Goal: Task Accomplishment & Management: Manage account settings

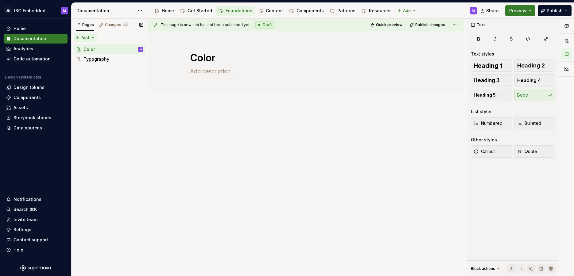
click at [91, 36] on div "Pages Changes 37 Add Accessibility guide for tree Page tree. Navigate the tree …" at bounding box center [109, 148] width 77 height 258
click at [90, 48] on div "New page" at bounding box center [105, 50] width 40 height 6
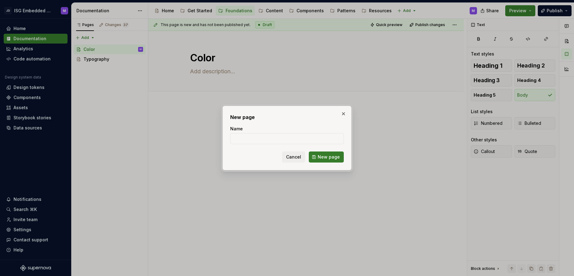
type textarea "*"
type input "Spacing"
click at [331, 156] on span "New page" at bounding box center [329, 157] width 22 height 6
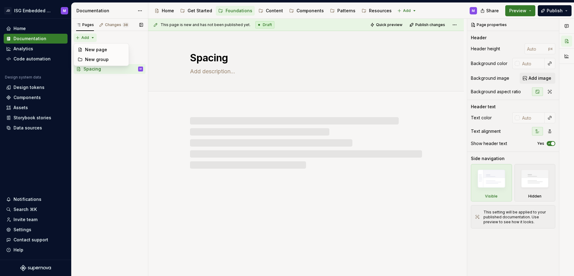
click at [91, 36] on div "Pages Changes 38 Add Accessibility guide for tree Page tree. Navigate the tree …" at bounding box center [109, 148] width 77 height 258
click at [91, 48] on div "New page" at bounding box center [105, 50] width 40 height 6
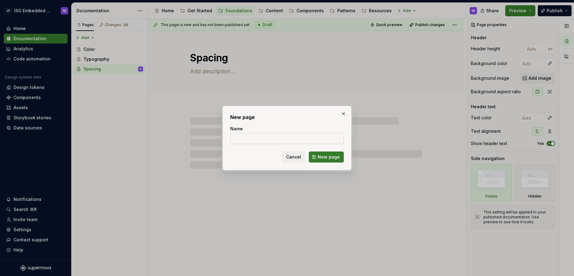
type textarea "*"
type input "L"
type textarea "*"
type input "Layout"
click at [326, 159] on span "New page" at bounding box center [329, 157] width 22 height 6
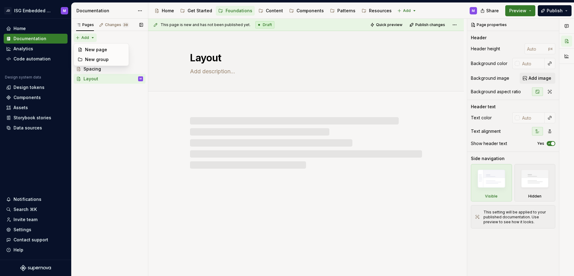
click at [88, 37] on div "Pages Changes 39 Add Accessibility guide for tree Page tree. Navigate the tree …" at bounding box center [109, 148] width 77 height 258
type textarea "*"
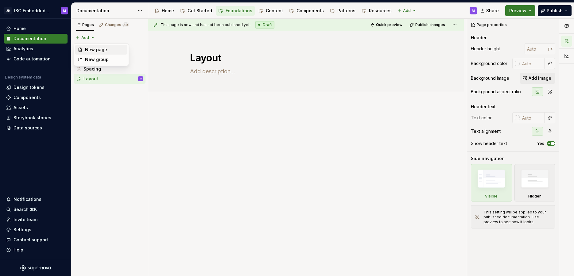
click at [89, 48] on div "New page" at bounding box center [105, 50] width 40 height 6
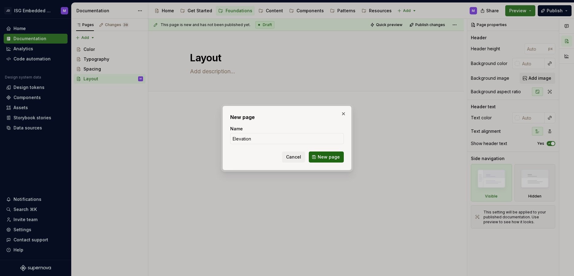
type input "Elevation"
click at [331, 158] on span "New page" at bounding box center [329, 157] width 22 height 6
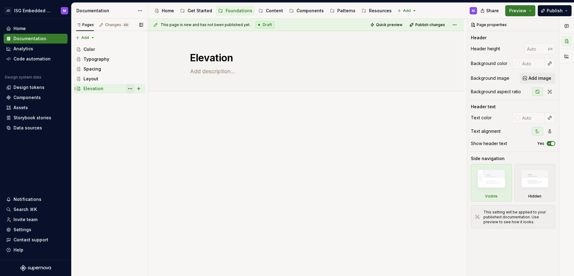
click at [130, 88] on button "Page tree" at bounding box center [130, 88] width 9 height 9
click at [98, 131] on div "Pages Changes 40 Add Accessibility guide for tree Page tree. Navigate the tree …" at bounding box center [109, 148] width 77 height 258
click at [93, 111] on div "Pages Changes 40 Add Accessibility guide for tree Page tree. Navigate the tree …" at bounding box center [109, 148] width 77 height 258
click at [92, 37] on div "Pages Changes 40 Add Accessibility guide for tree Page tree. Navigate the tree …" at bounding box center [109, 148] width 77 height 258
click at [99, 107] on div "Pages Changes 40 Add Accessibility guide for tree Page tree. Navigate the tree …" at bounding box center [109, 148] width 77 height 258
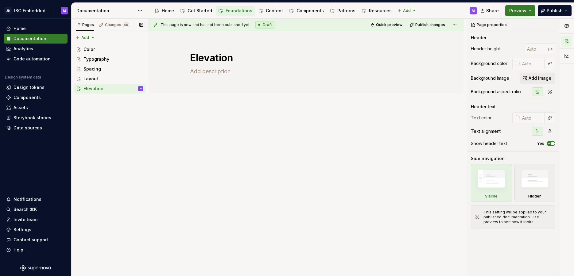
click at [98, 107] on div "Pages Changes 40 Add Accessibility guide for tree Page tree. Navigate the tree …" at bounding box center [109, 148] width 77 height 258
click at [130, 78] on button "Page tree" at bounding box center [130, 79] width 9 height 9
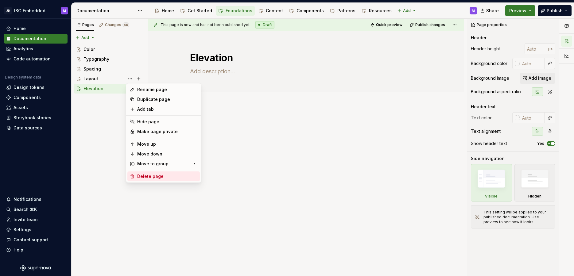
click at [136, 175] on div "Delete page" at bounding box center [163, 177] width 72 height 10
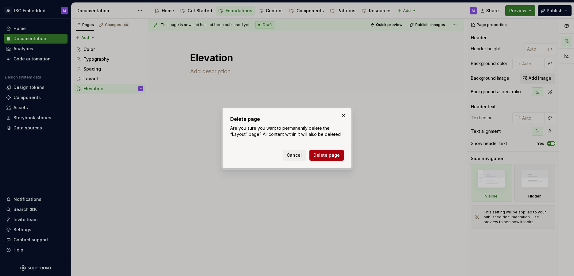
click at [324, 154] on span "Delete page" at bounding box center [327, 155] width 26 height 6
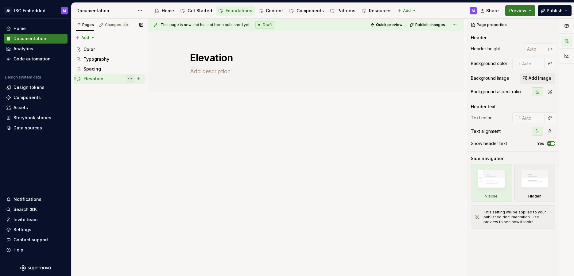
click at [131, 78] on button "Page tree" at bounding box center [130, 79] width 9 height 9
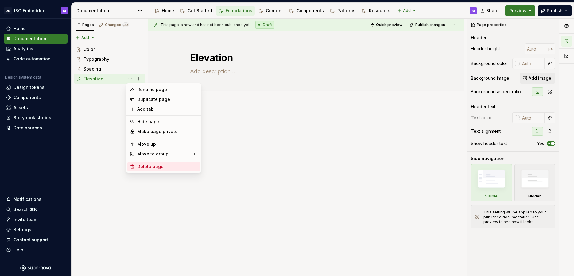
click at [149, 163] on div "Delete page" at bounding box center [163, 167] width 72 height 10
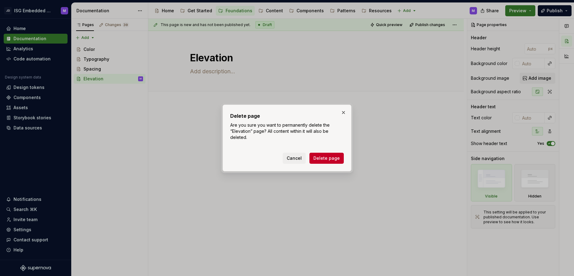
click at [327, 159] on span "Delete page" at bounding box center [327, 158] width 26 height 6
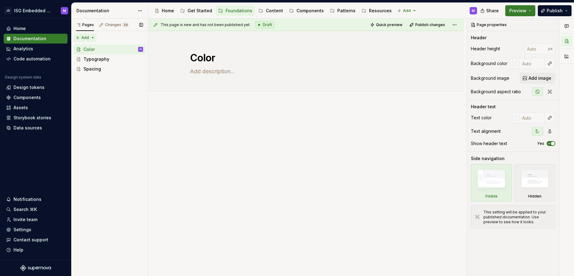
click at [92, 37] on div "Pages Changes 38 Add Accessibility guide for tree Page tree. Navigate the tree …" at bounding box center [109, 148] width 77 height 258
click at [97, 59] on div "New group" at bounding box center [105, 60] width 40 height 6
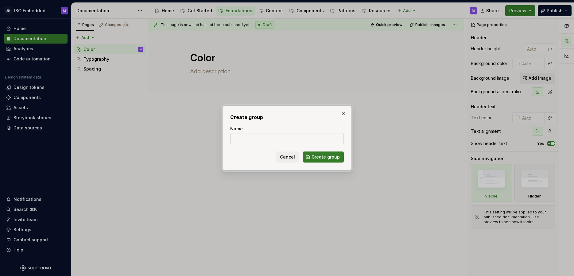
type textarea "*"
type input "Icons"
click at [322, 159] on span "Create group" at bounding box center [326, 157] width 28 height 6
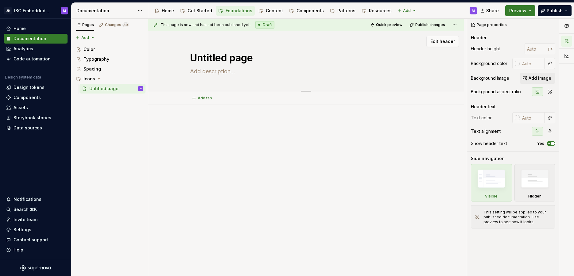
click at [207, 60] on textarea "Untitled page" at bounding box center [305, 58] width 232 height 15
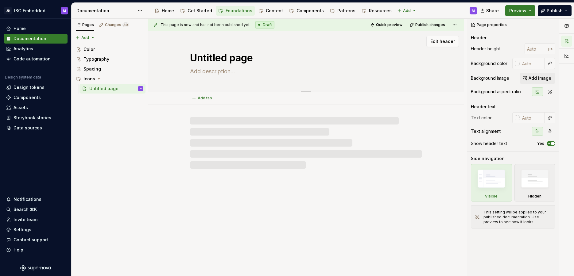
click at [207, 60] on textarea "Untitled page" at bounding box center [305, 58] width 232 height 15
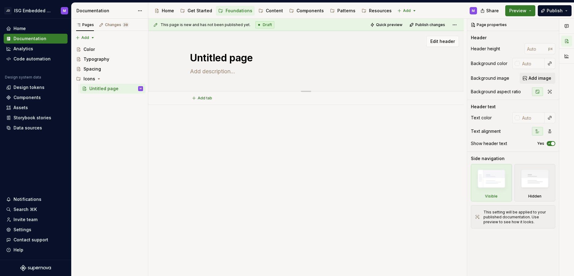
click at [218, 55] on textarea "Untitled page" at bounding box center [305, 58] width 232 height 15
type textarea "*"
type textarea "C"
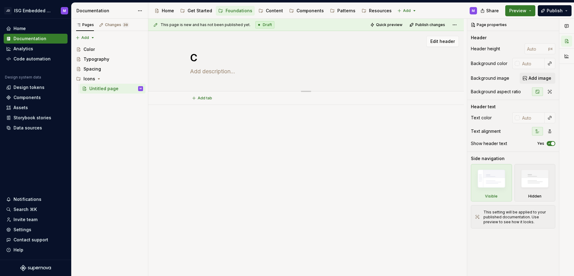
type textarea "*"
type textarea "Co"
type textarea "*"
type textarea "Cor"
type textarea "*"
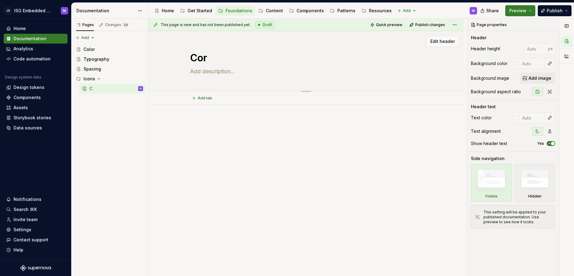
type textarea "Core"
type textarea "*"
type textarea "Core"
type textarea "*"
type textarea "Core I"
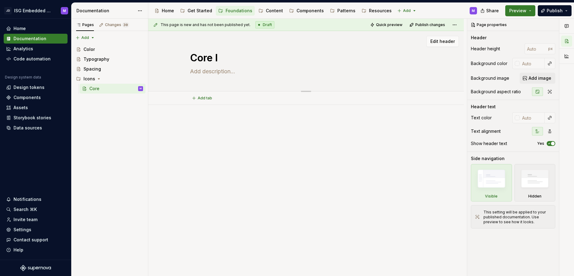
type textarea "*"
type textarea "Core Ic"
type textarea "*"
type textarea "Core Ico"
type textarea "*"
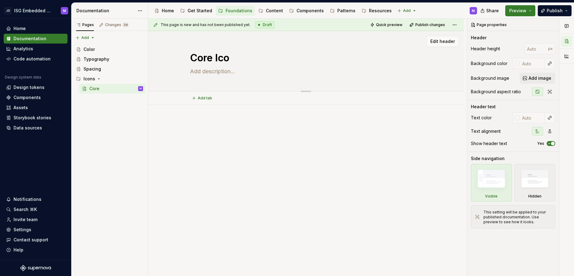
type textarea "Core Icon"
type textarea "*"
type textarea "Core Icons"
type textarea "*"
type textarea "Core Icons"
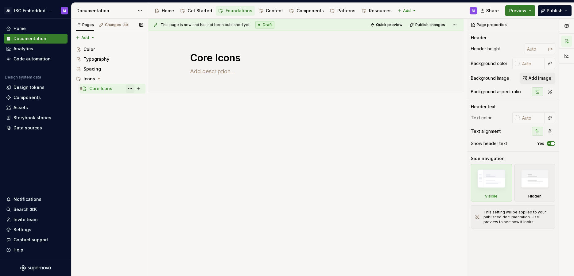
click at [129, 87] on button "Page tree" at bounding box center [130, 88] width 9 height 9
click at [103, 121] on div "Pages Changes 39 Add Accessibility guide for tree Page tree. Navigate the tree …" at bounding box center [109, 148] width 77 height 258
click at [130, 79] on button "Page tree" at bounding box center [130, 79] width 9 height 9
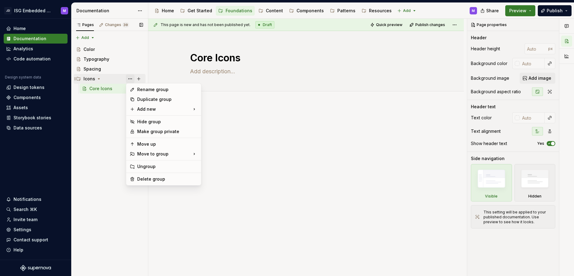
type textarea "*"
click at [217, 111] on div "New page" at bounding box center [231, 111] width 40 height 6
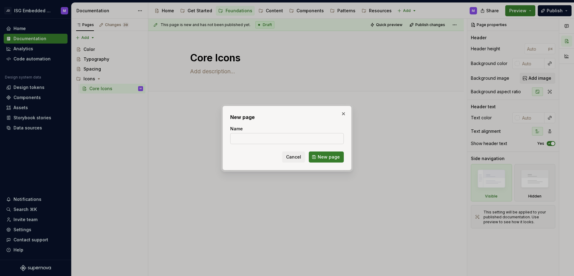
click at [262, 136] on input "Name" at bounding box center [287, 138] width 114 height 11
type input "JDWidget Icons"
click at [325, 157] on span "New page" at bounding box center [329, 157] width 22 height 6
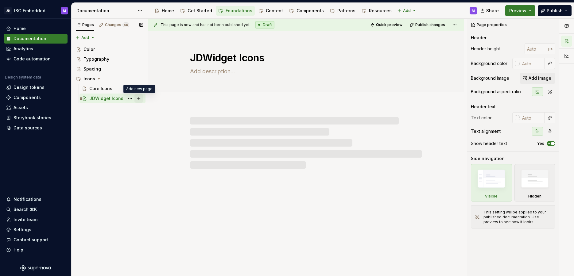
click at [140, 99] on button "Page tree" at bounding box center [139, 98] width 9 height 9
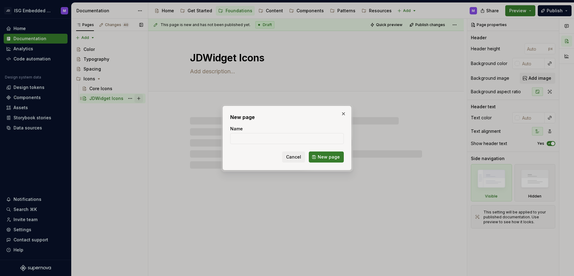
type textarea "*"
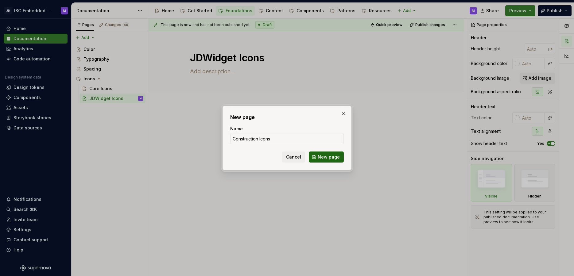
type input "Construction Icons"
click at [324, 159] on span "New page" at bounding box center [329, 157] width 22 height 6
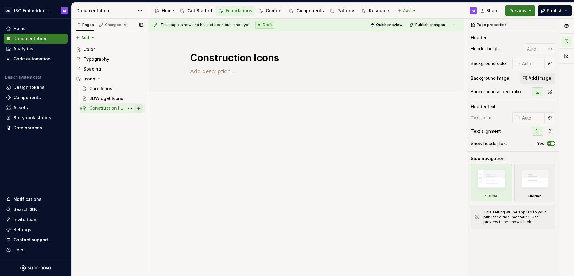
click at [139, 109] on button "Page tree" at bounding box center [139, 108] width 9 height 9
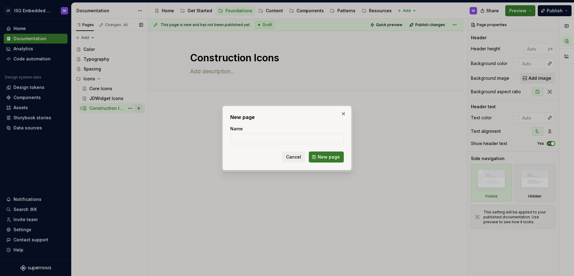
type textarea "*"
type input "J"
click at [343, 112] on button "button" at bounding box center [343, 114] width 9 height 9
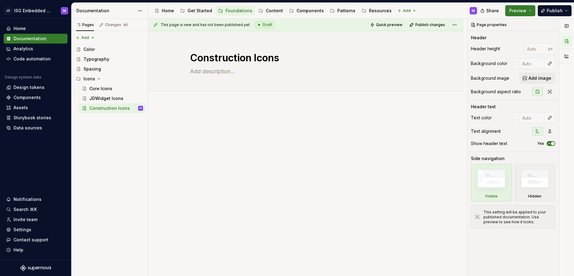
click at [225, 137] on div at bounding box center [306, 131] width 232 height 23
click at [129, 98] on button "Page tree" at bounding box center [130, 98] width 9 height 9
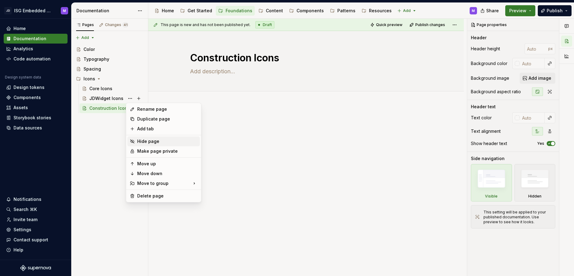
type textarea "*"
click at [147, 107] on div "Rename page" at bounding box center [167, 109] width 60 height 6
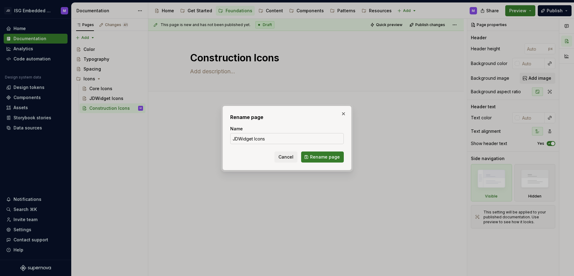
click at [253, 138] on input "JDWidget Icons" at bounding box center [287, 138] width 114 height 11
type input "JDWidget Core Icons"
click at [324, 157] on span "Rename page" at bounding box center [325, 157] width 30 height 6
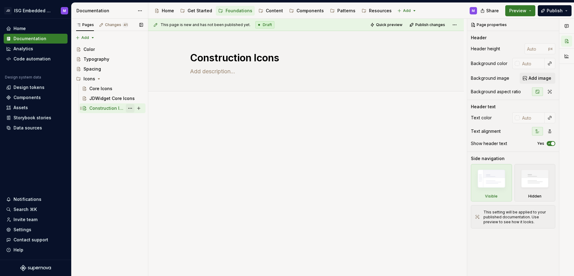
click at [130, 108] on button "Page tree" at bounding box center [130, 108] width 9 height 9
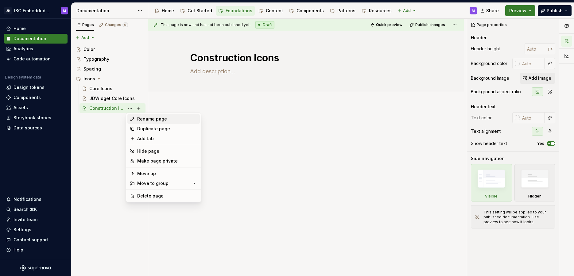
click at [151, 118] on div "Rename page" at bounding box center [167, 119] width 60 height 6
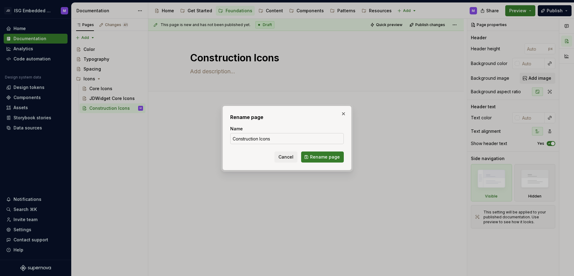
click at [259, 138] on input "Construction Icons" at bounding box center [287, 138] width 114 height 11
drag, startPoint x: 343, startPoint y: 112, endPoint x: 224, endPoint y: 116, distance: 118.9
click at [342, 113] on button "button" at bounding box center [343, 114] width 9 height 9
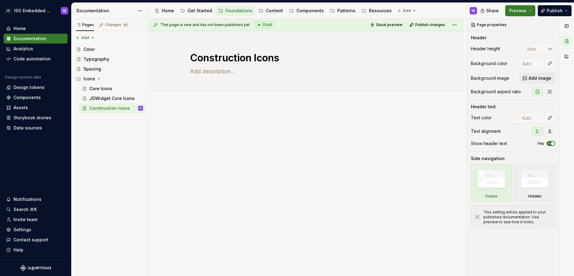
click at [219, 160] on div at bounding box center [306, 169] width 316 height 128
click at [94, 36] on div "Pages Changes 41 Add Accessibility guide for tree Page tree. Navigate the tree …" at bounding box center [109, 148] width 77 height 258
click at [96, 59] on div "New group" at bounding box center [105, 60] width 40 height 6
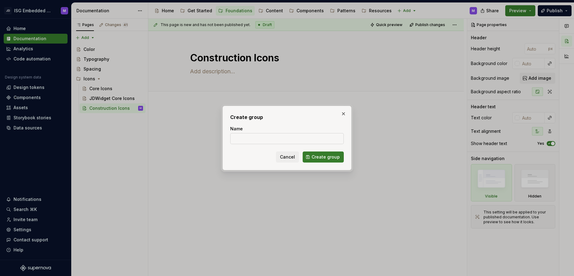
type textarea "*"
type input "Illustrations"
type textarea "*"
type input "Illustrations"
click at [323, 155] on span "Create group" at bounding box center [326, 157] width 28 height 6
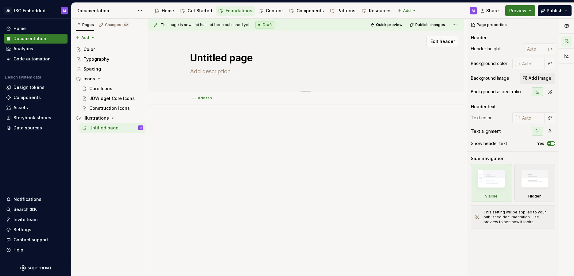
click at [206, 59] on textarea "Untitled page" at bounding box center [305, 58] width 232 height 15
type textarea "*"
type textarea "A"
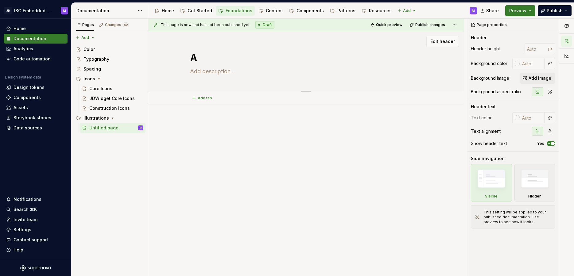
type textarea "*"
type textarea "Ag"
type textarea "*"
type textarea "Ag"
type textarea "*"
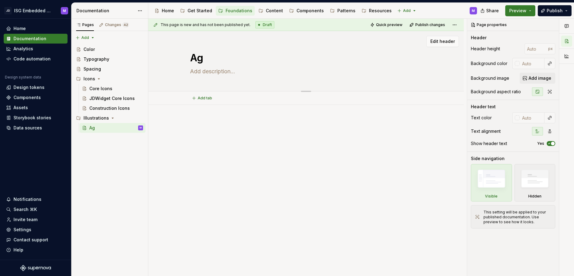
type textarea "Ag I"
type textarea "*"
type textarea "Ag Il"
type textarea "*"
type textarea "Ag Ill"
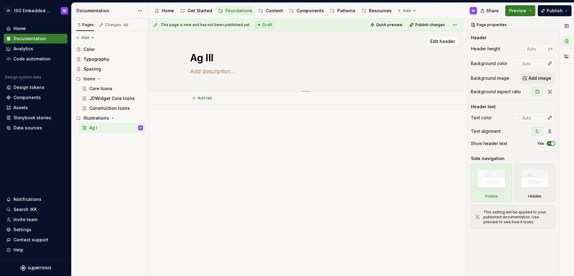
type textarea "*"
type textarea "Ag Illu"
type textarea "*"
type textarea "Ag Illus"
type textarea "*"
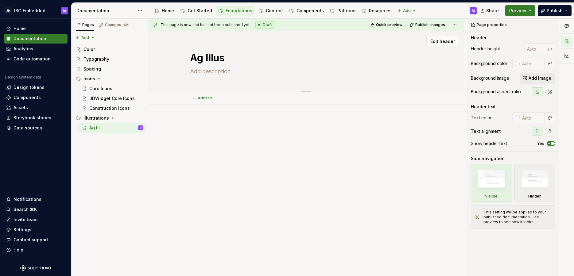
type textarea "Ag Illust"
type textarea "*"
type textarea "Ag Illustr"
type textarea "*"
type textarea "Ag Illustra"
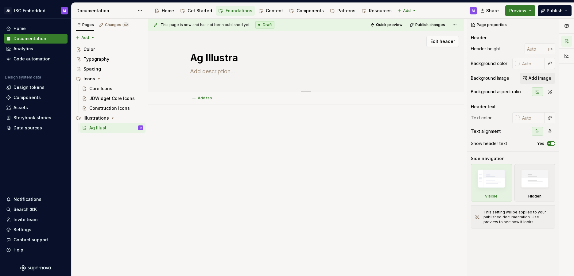
type textarea "*"
type textarea "Ag Illustrat"
type textarea "*"
type textarea "Ag Illustrati"
type textarea "*"
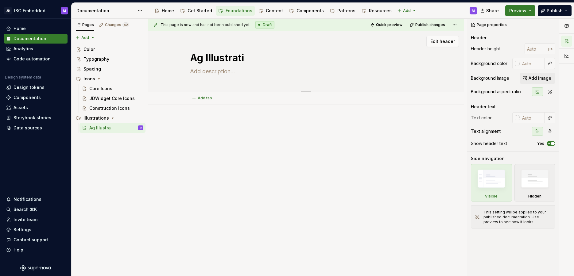
type textarea "Ag Illustratio"
type textarea "*"
type textarea "Ag Illustration"
type textarea "*"
type textarea "Ag Illustrations"
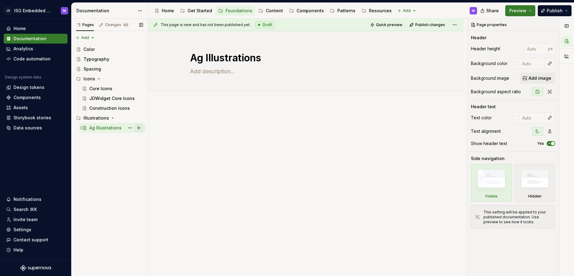
type textarea "*"
type textarea "Ag Illustrations"
click at [139, 128] on button "Page tree" at bounding box center [139, 128] width 9 height 9
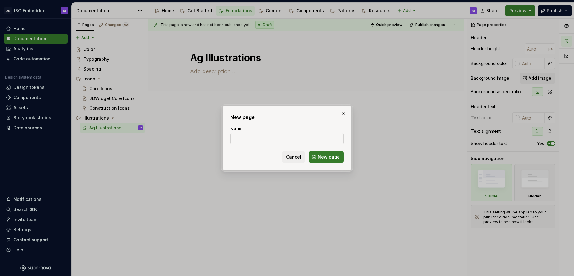
type textarea "*"
type input "C"
type textarea "*"
type input "Const"
type textarea "*"
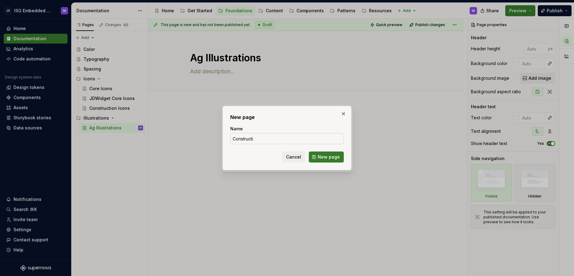
type input "Constructio"
type textarea "*"
type input "Construction"
type textarea "*"
type input "Construction Illustrations"
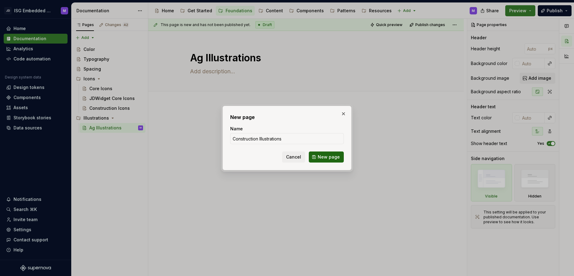
click at [327, 157] on span "New page" at bounding box center [329, 157] width 22 height 6
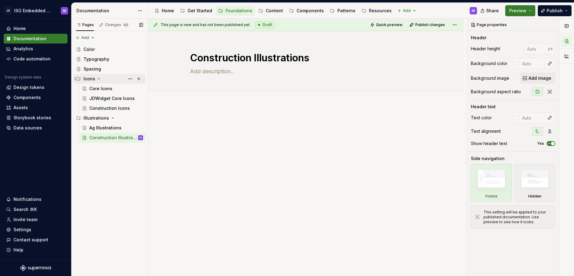
click at [98, 78] on icon "Page tree" at bounding box center [98, 78] width 5 height 5
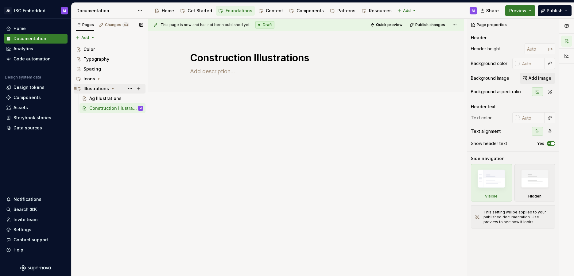
click at [112, 88] on icon "Page tree" at bounding box center [113, 88] width 2 height 1
click at [93, 38] on div "Pages Changes 43 Add Accessibility guide for tree Page tree. Navigate the tree …" at bounding box center [109, 148] width 77 height 258
click at [96, 57] on div "New group" at bounding box center [105, 60] width 40 height 6
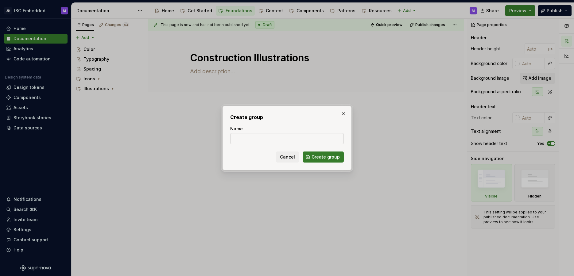
type textarea "*"
click at [237, 136] on input "Name" at bounding box center [287, 138] width 114 height 11
type input "Layouts"
click at [327, 160] on span "Create group" at bounding box center [326, 157] width 28 height 6
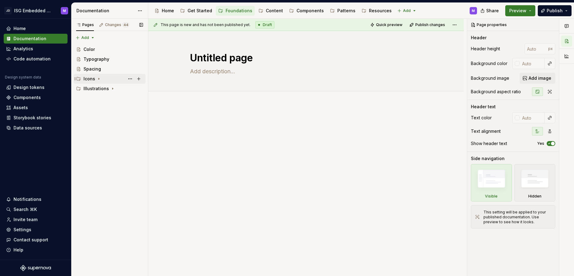
click at [98, 78] on icon "Page tree" at bounding box center [98, 78] width 5 height 5
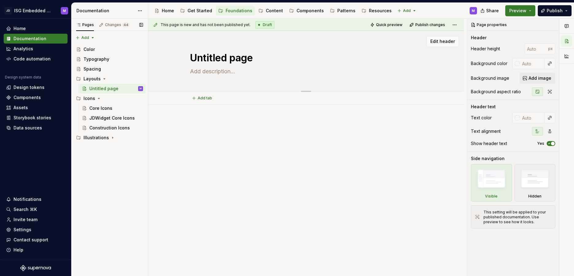
click at [210, 61] on textarea "Untitled page" at bounding box center [305, 58] width 232 height 15
type textarea "*"
type textarea "P"
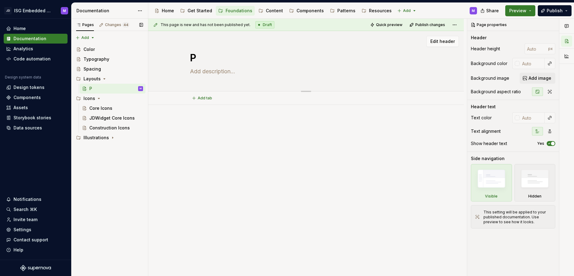
type textarea "*"
type textarea "Pr"
type textarea "*"
type textarea "Pre"
type textarea "*"
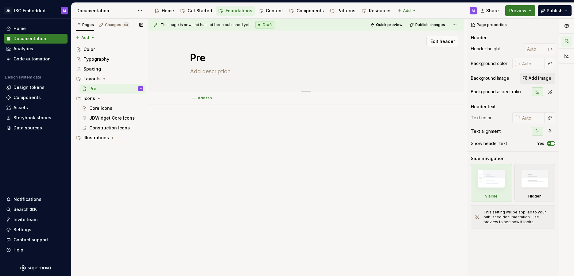
type textarea "Pr"
type textarea "*"
type textarea "P"
type textarea "*"
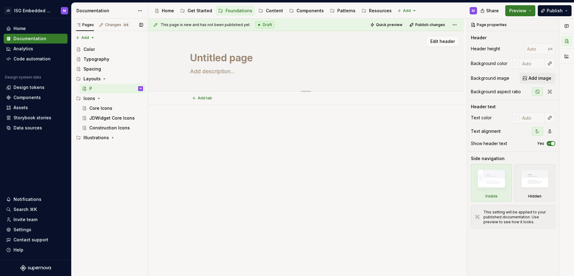
type textarea "Untitled page"
click at [113, 159] on div "Pages Changes 44 Add Accessibility guide for tree Page tree. Navigate the tree …" at bounding box center [109, 148] width 77 height 258
click at [104, 78] on icon "Page tree" at bounding box center [104, 78] width 5 height 5
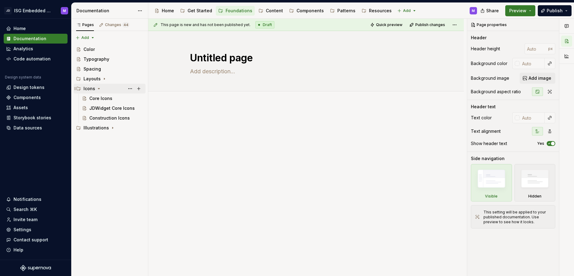
click at [98, 88] on icon "Page tree" at bounding box center [98, 88] width 5 height 5
click at [272, 10] on div "Content" at bounding box center [274, 11] width 17 height 6
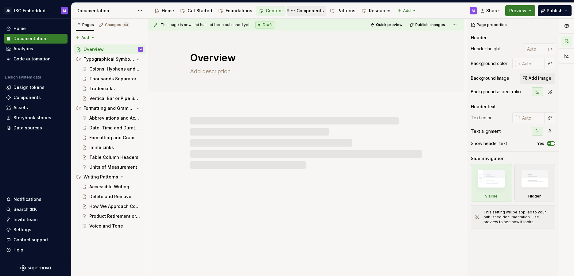
click at [307, 11] on div "Components" at bounding box center [310, 11] width 27 height 6
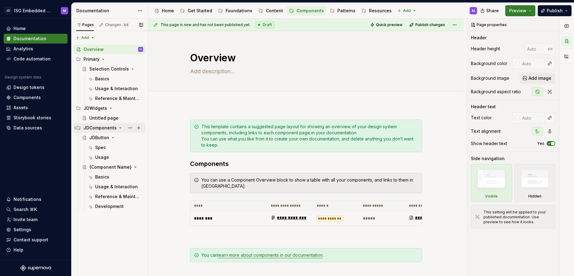
click at [120, 128] on icon "Page tree" at bounding box center [121, 128] width 2 height 1
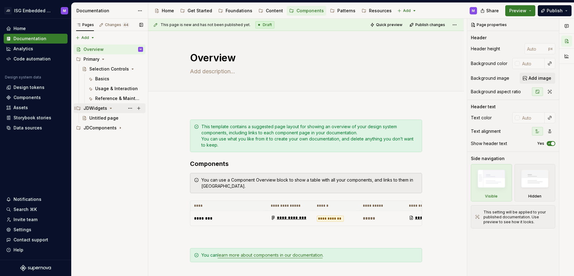
click at [110, 108] on icon "Page tree" at bounding box center [111, 108] width 2 height 1
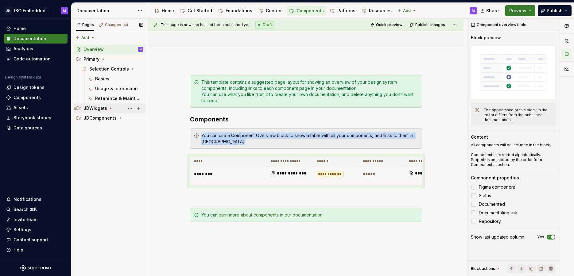
click at [110, 107] on icon "Page tree" at bounding box center [110, 108] width 5 height 5
click at [120, 118] on icon "Page tree" at bounding box center [120, 118] width 5 height 5
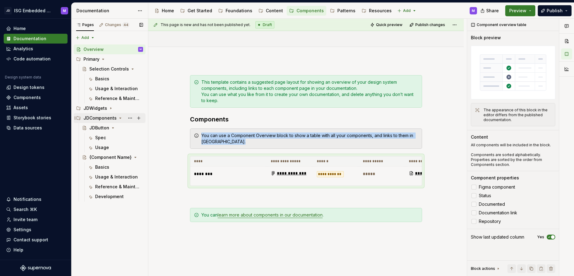
click at [120, 118] on icon "Page tree" at bounding box center [120, 118] width 5 height 5
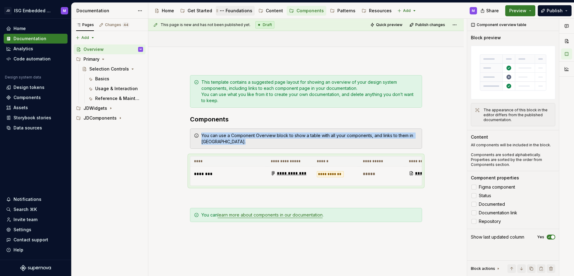
click at [232, 10] on div "Foundations" at bounding box center [239, 11] width 27 height 6
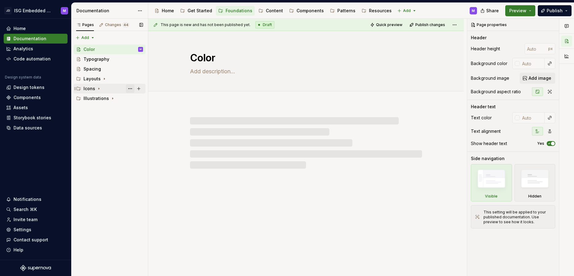
click at [130, 88] on button "Page tree" at bounding box center [130, 88] width 9 height 9
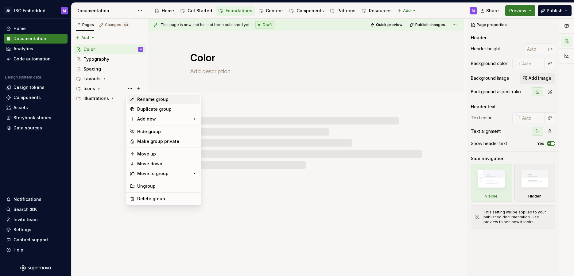
click at [149, 97] on div "Rename group" at bounding box center [167, 99] width 60 height 6
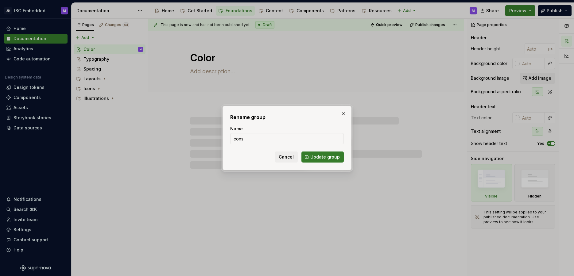
type textarea "*"
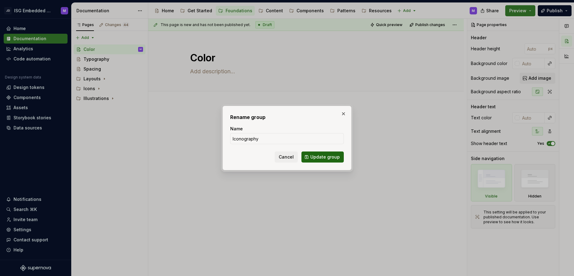
type input "Iconography"
click at [321, 154] on span "Update group" at bounding box center [325, 157] width 29 height 6
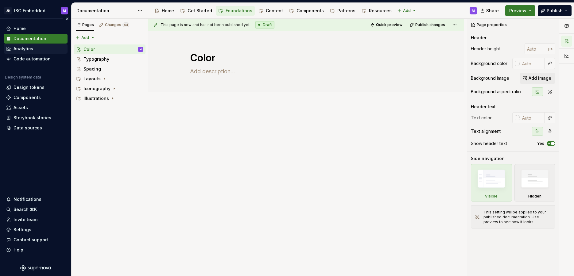
type textarea "*"
click at [95, 37] on div "Pages Changes 44 Add Accessibility guide for tree Page tree. Navigate the tree …" at bounding box center [109, 148] width 77 height 258
click at [94, 47] on div "New page" at bounding box center [105, 50] width 40 height 6
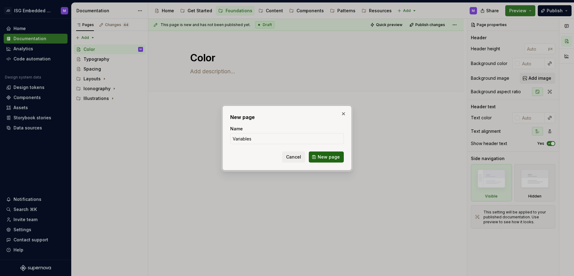
type input "Variables"
drag, startPoint x: 329, startPoint y: 157, endPoint x: 296, endPoint y: 148, distance: 34.9
click at [329, 157] on span "New page" at bounding box center [329, 157] width 22 height 6
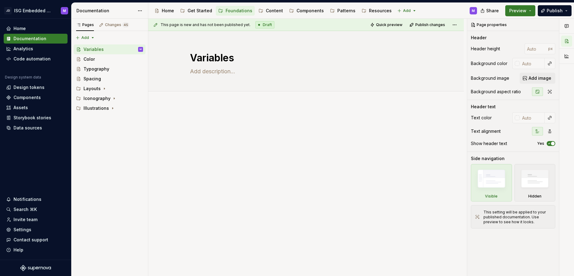
drag, startPoint x: 93, startPoint y: 109, endPoint x: 48, endPoint y: 1, distance: 116.9
click at [306, 11] on div "Components" at bounding box center [310, 11] width 27 height 6
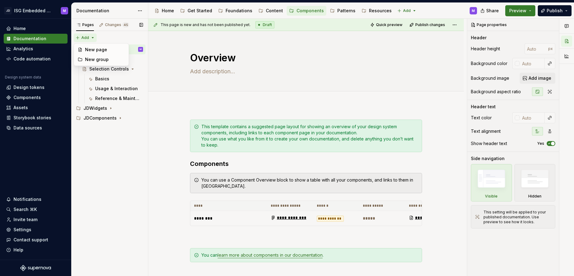
type textarea "*"
click at [86, 35] on div "Pages Changes 45 Add Accessibility guide for tree Page tree. Navigate the tree …" at bounding box center [109, 148] width 77 height 258
click at [90, 58] on div "New group" at bounding box center [105, 60] width 40 height 6
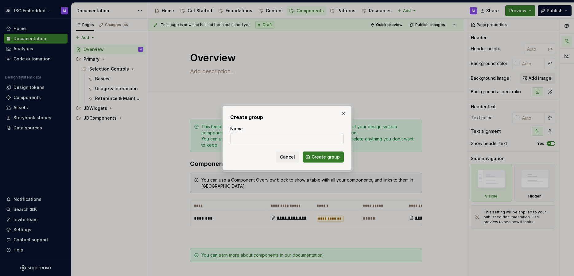
click at [238, 139] on input "Name" at bounding box center [287, 138] width 114 height 11
type input "Precision Earth"
click at [321, 155] on span "Create group" at bounding box center [326, 157] width 28 height 6
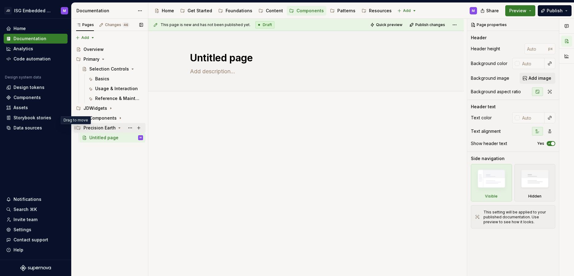
click at [73, 127] on icon "Page tree" at bounding box center [75, 128] width 5 height 5
click at [104, 162] on div "Pages Changes 46 Add Accessibility guide for tree Page tree. Navigate the tree …" at bounding box center [109, 148] width 77 height 258
click at [120, 127] on icon "Page tree" at bounding box center [120, 128] width 1 height 2
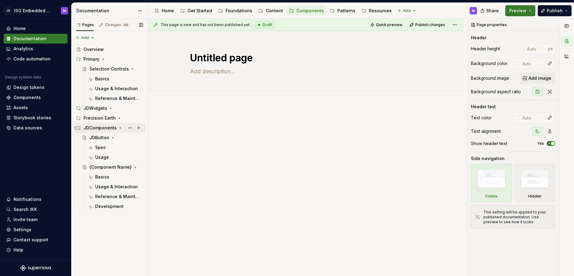
click at [119, 127] on icon "Page tree" at bounding box center [120, 128] width 5 height 5
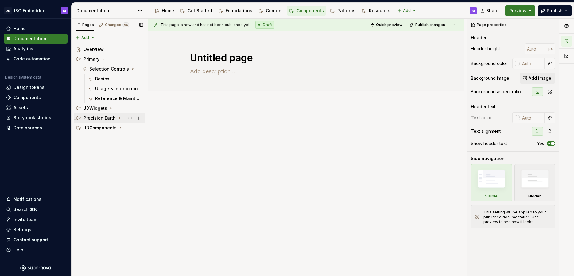
click at [117, 118] on icon "Page tree" at bounding box center [119, 118] width 5 height 5
click at [119, 118] on icon "Page tree" at bounding box center [120, 118] width 2 height 1
click at [339, 10] on div "Patterns" at bounding box center [347, 11] width 18 height 6
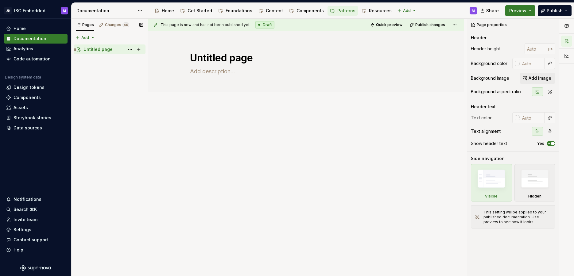
click at [100, 49] on div "Untitled page" at bounding box center [98, 49] width 29 height 6
click at [219, 57] on textarea "Untitled page" at bounding box center [305, 58] width 232 height 15
type textarea "*"
type textarea "O"
type textarea "*"
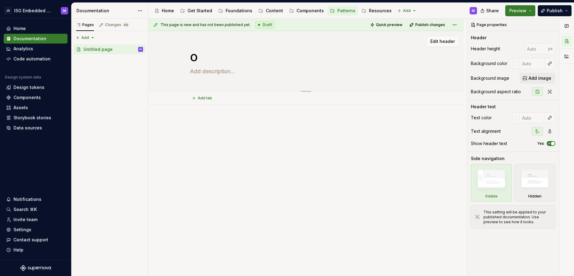
type textarea "Ov"
type textarea "*"
type textarea "Ove"
type textarea "*"
type textarea "Over"
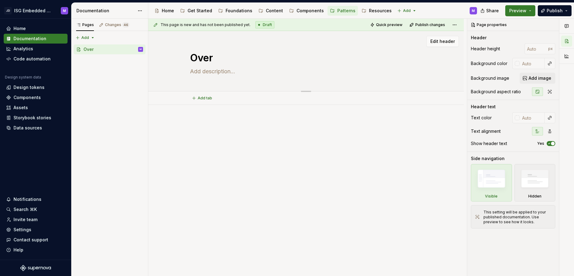
type textarea "*"
type textarea "Overv"
type textarea "*"
type textarea "Overvi"
type textarea "*"
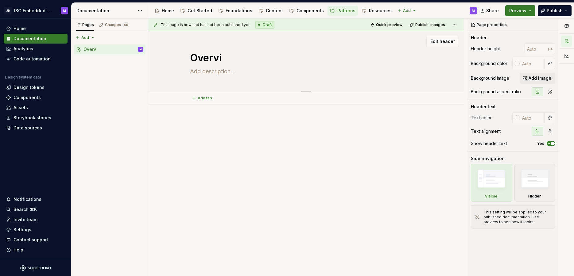
type textarea "Overvie"
type textarea "*"
type textarea "Overview"
type textarea "*"
type textarea "Overview"
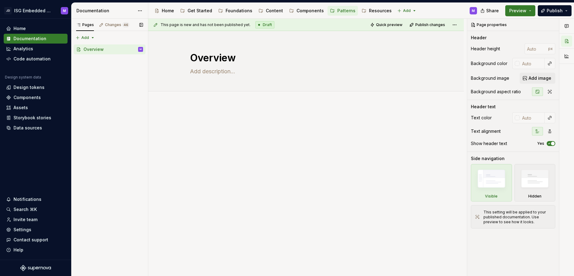
click at [111, 65] on div "Pages Changes 46 Add Accessibility guide for tree Page tree. Navigate the tree …" at bounding box center [109, 148] width 77 height 258
click at [93, 36] on div "Pages Changes 46 Add Accessibility guide for tree Page tree. Navigate the tree …" at bounding box center [109, 148] width 77 height 258
click at [93, 58] on div "New group" at bounding box center [105, 60] width 40 height 6
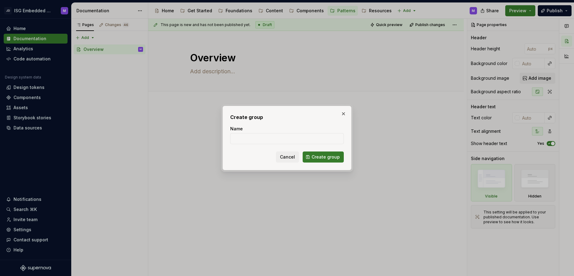
type textarea "*"
click at [240, 139] on input "Name" at bounding box center [287, 138] width 114 height 11
type input "Ag Display Patterns"
click at [323, 158] on span "Create group" at bounding box center [326, 157] width 28 height 6
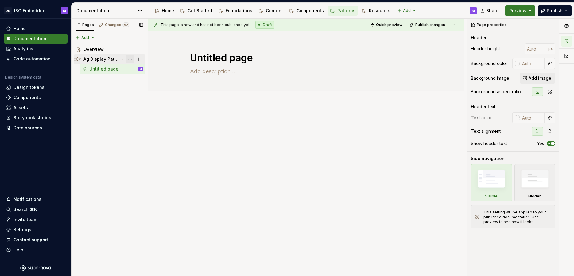
click at [131, 59] on button "Page tree" at bounding box center [130, 59] width 9 height 9
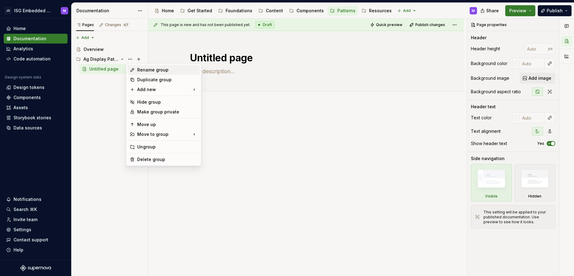
type textarea "*"
click at [145, 69] on div "Rename group" at bounding box center [167, 70] width 60 height 6
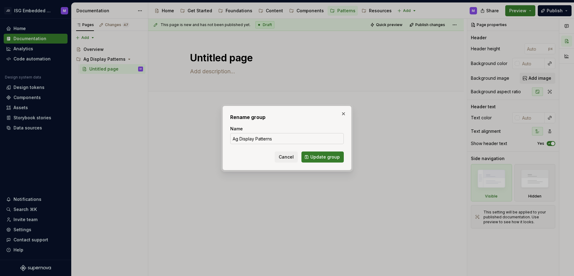
click at [262, 139] on input "Ag Display Patterns" at bounding box center [287, 138] width 114 height 11
type input "Ag Displays"
click at [323, 157] on span "Update group" at bounding box center [325, 157] width 29 height 6
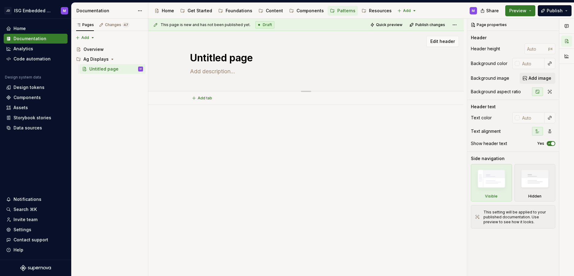
click at [232, 58] on textarea "Untitled page" at bounding box center [305, 58] width 232 height 15
type textarea "*"
type textarea "F"
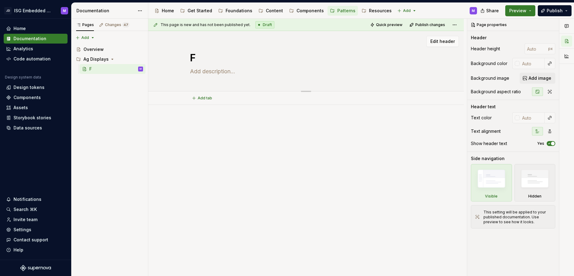
type textarea "*"
type textarea "Fo"
type textarea "*"
type textarea "Foo"
type textarea "*"
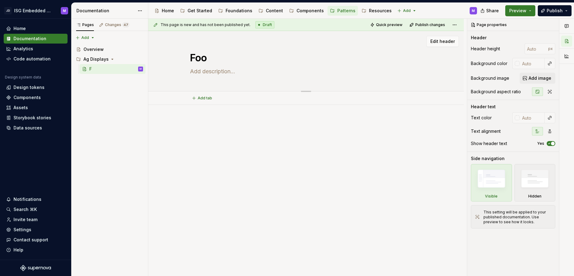
type textarea "Foot"
type textarea "*"
type textarea "[PERSON_NAME]"
type textarea "*"
type textarea "Footer"
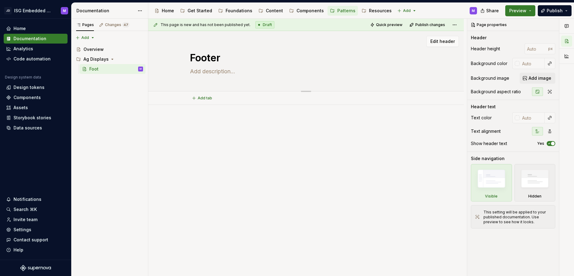
type textarea "*"
type textarea "Footers"
type textarea "*"
type textarea "Footers"
click at [236, 142] on div at bounding box center [306, 131] width 232 height 23
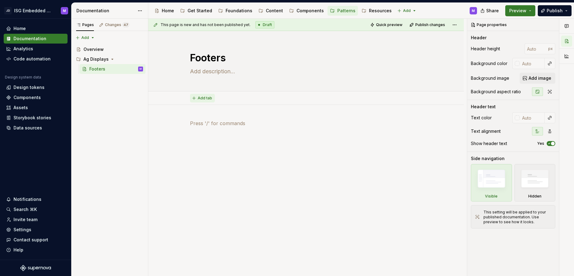
click at [202, 99] on span "Add tab" at bounding box center [205, 98] width 14 height 5
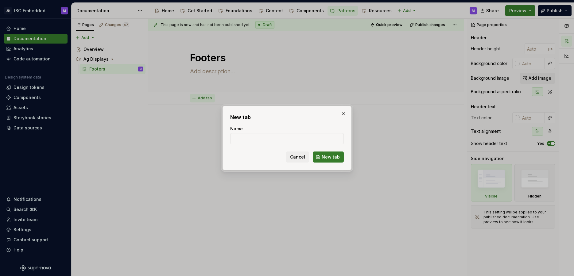
type textarea "*"
click at [240, 141] on input "Name" at bounding box center [287, 138] width 114 height 11
type input "JDWidgets"
click at [331, 155] on span "New tab" at bounding box center [331, 157] width 18 height 6
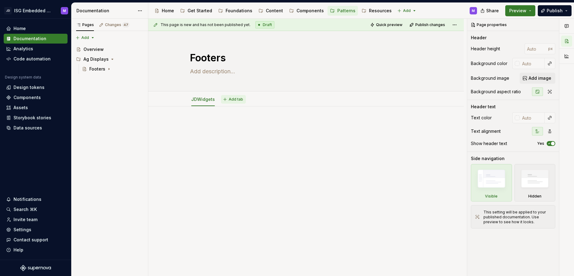
click at [232, 99] on span "Add tab" at bounding box center [236, 99] width 14 height 5
type textarea "*"
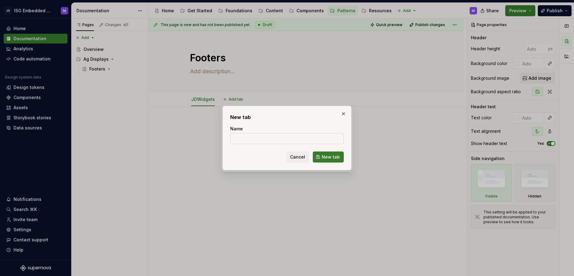
click at [239, 139] on input "Name" at bounding box center [287, 138] width 114 height 11
type input "JDComponents"
click at [333, 155] on span "New tab" at bounding box center [331, 157] width 18 height 6
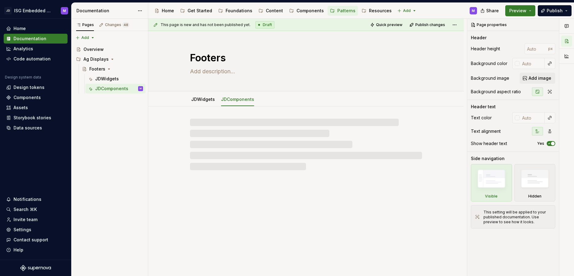
click at [242, 149] on div at bounding box center [306, 145] width 232 height 52
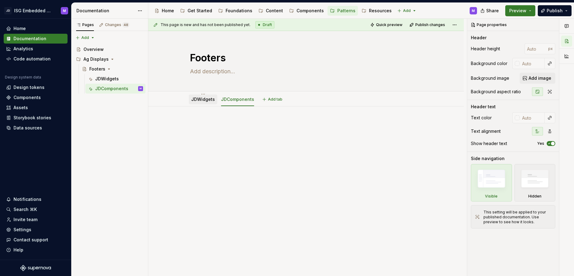
click at [197, 100] on link "JDWidgets" at bounding box center [203, 99] width 24 height 5
click at [237, 99] on link "JDComponents" at bounding box center [237, 99] width 33 height 5
type textarea "*"
click at [92, 37] on div "Pages Changes 48 Add Accessibility guide for tree Page tree. Navigate the tree …" at bounding box center [109, 148] width 77 height 258
click at [88, 59] on div "New group" at bounding box center [105, 60] width 40 height 6
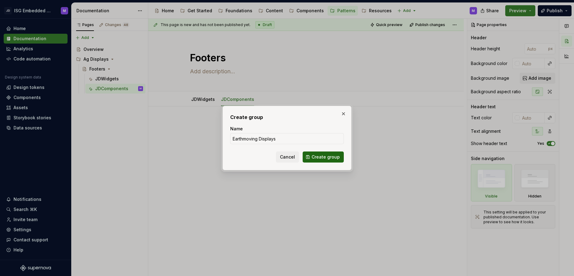
type input "Earthmoving Displays"
click at [323, 156] on span "Create group" at bounding box center [326, 157] width 28 height 6
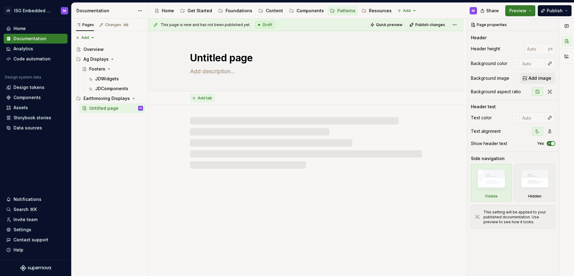
type textarea "*"
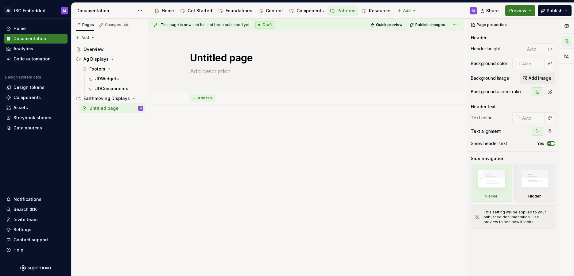
click at [205, 98] on span "Add tab" at bounding box center [205, 98] width 14 height 5
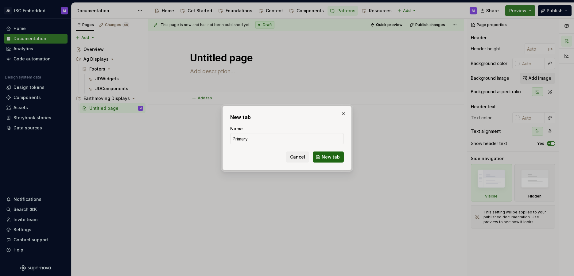
type input "Primary"
click at [327, 157] on span "New tab" at bounding box center [331, 157] width 18 height 6
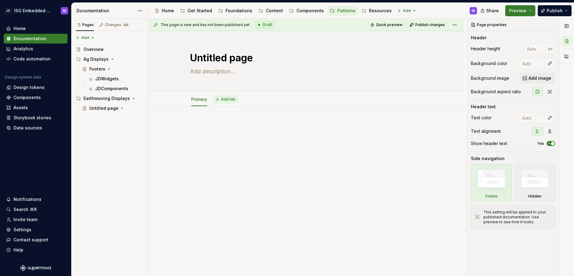
click at [227, 100] on span "Add tab" at bounding box center [228, 99] width 14 height 5
type textarea "*"
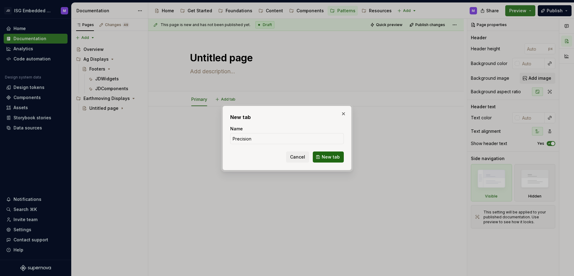
type input "Precision"
click at [334, 156] on span "New tab" at bounding box center [331, 157] width 18 height 6
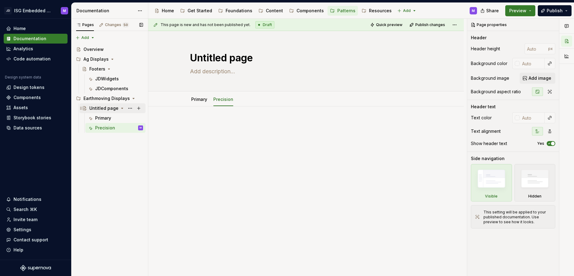
click at [100, 106] on div "Untitled page" at bounding box center [103, 108] width 29 height 6
click at [222, 94] on html "JD ISG Embedded Design System M Home Documentation Analytics Code automation De…" at bounding box center [287, 138] width 574 height 276
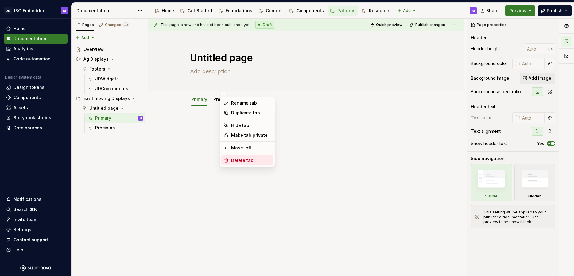
click at [239, 160] on div "Delete tab" at bounding box center [251, 161] width 40 height 6
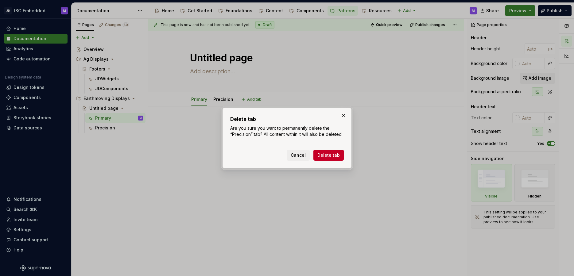
drag, startPoint x: 326, startPoint y: 154, endPoint x: 258, endPoint y: 118, distance: 76.4
click at [326, 154] on span "Delete tab" at bounding box center [329, 155] width 22 height 6
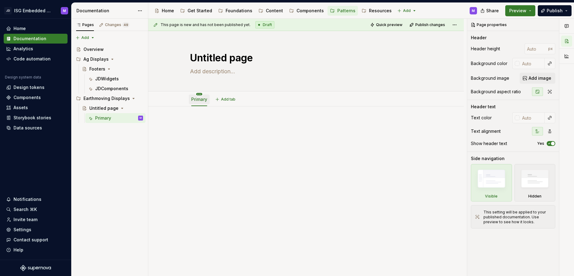
click at [199, 94] on html "JD ISG Embedded Design System M Home Documentation Analytics Code automation De…" at bounding box center [287, 138] width 574 height 276
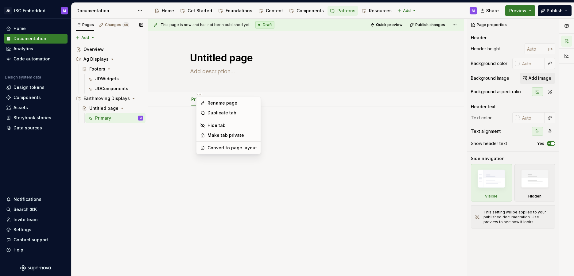
click at [128, 117] on div "Pages Changes 49 Add Accessibility guide for tree Page tree. Navigate the tree …" at bounding box center [109, 148] width 77 height 258
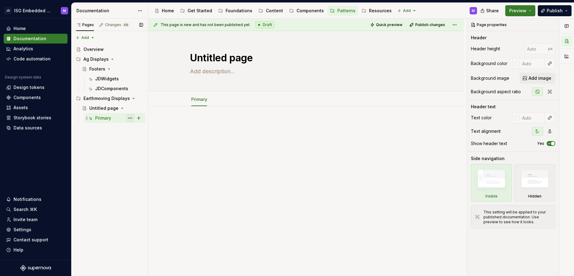
click at [130, 118] on button "Page tree" at bounding box center [130, 118] width 9 height 9
click at [96, 153] on div "Pages Changes 49 Add Accessibility guide for tree Page tree. Navigate the tree …" at bounding box center [109, 148] width 77 height 258
click at [104, 76] on div "JDWidgets" at bounding box center [107, 79] width 24 height 6
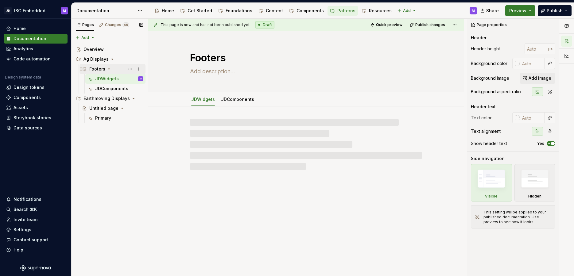
click at [97, 69] on div "Footers" at bounding box center [97, 69] width 16 height 6
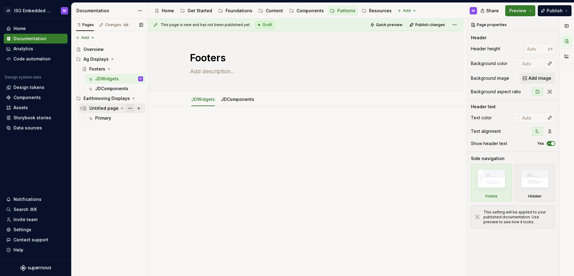
click at [131, 108] on button "Page tree" at bounding box center [130, 108] width 9 height 9
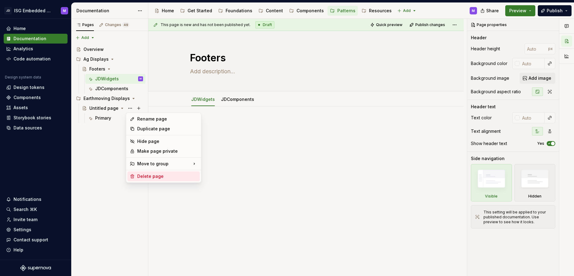
click at [139, 174] on div "Delete page" at bounding box center [167, 177] width 60 height 6
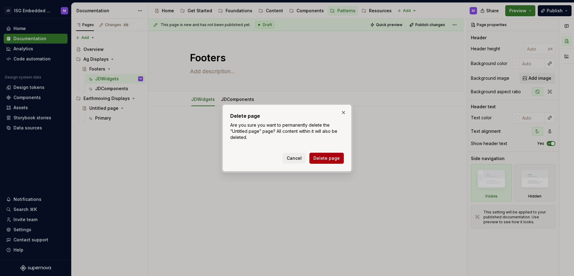
click at [329, 158] on span "Delete page" at bounding box center [327, 158] width 26 height 6
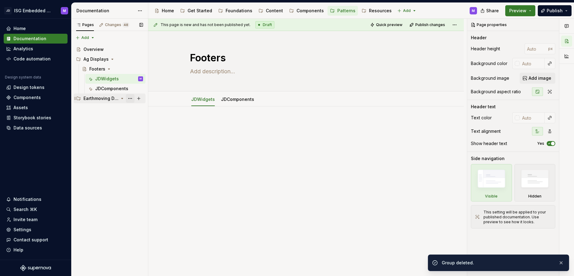
click at [131, 98] on button "Page tree" at bounding box center [130, 98] width 9 height 9
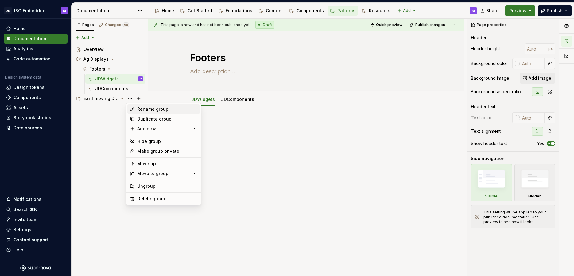
type textarea "*"
click at [211, 131] on div "New page" at bounding box center [231, 130] width 40 height 6
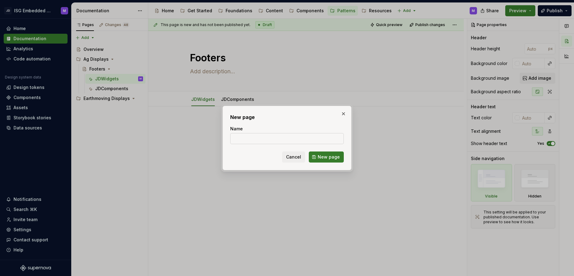
click at [247, 137] on input "Name" at bounding box center [287, 138] width 114 height 11
type input "Component States"
click at [327, 157] on span "New page" at bounding box center [329, 157] width 22 height 6
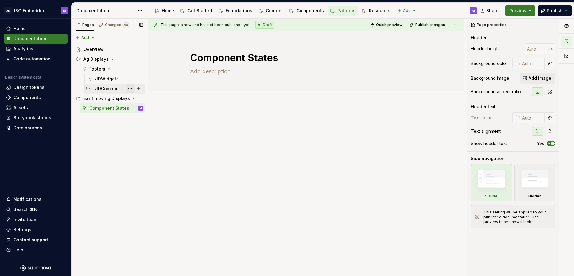
click at [131, 88] on button "Page tree" at bounding box center [130, 88] width 9 height 9
click at [274, 125] on html "JD ISG Embedded Design System M Home Documentation Analytics Code automation De…" at bounding box center [287, 138] width 574 height 276
click at [130, 88] on button "Page tree" at bounding box center [130, 88] width 9 height 9
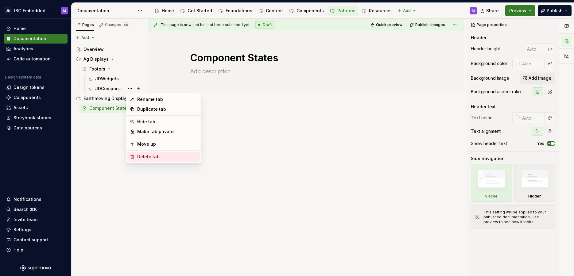
click at [147, 155] on div "Delete tab" at bounding box center [167, 157] width 60 height 6
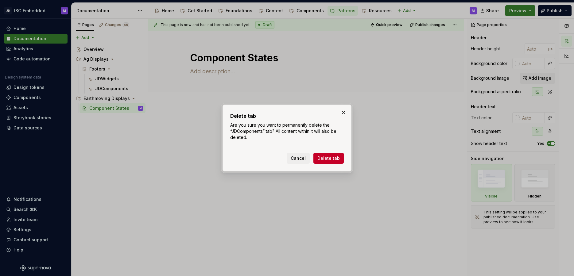
drag, startPoint x: 329, startPoint y: 158, endPoint x: 305, endPoint y: 147, distance: 25.9
click at [329, 157] on span "Delete tab" at bounding box center [329, 158] width 22 height 6
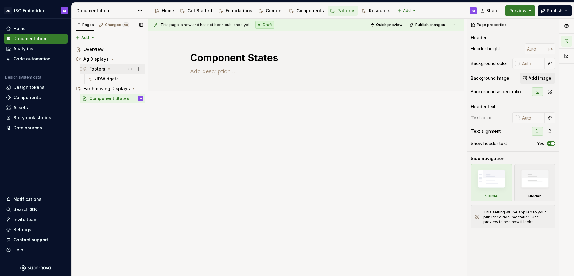
click at [98, 68] on div "Footers" at bounding box center [97, 69] width 16 height 6
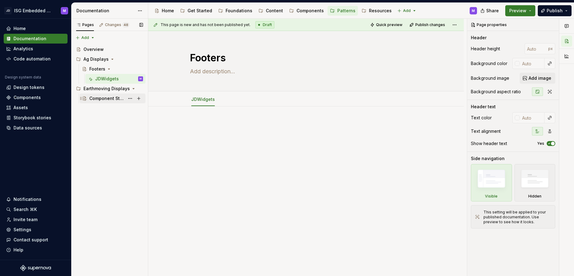
click at [104, 99] on div "Component States" at bounding box center [106, 99] width 35 height 6
click at [105, 78] on div "JDWidgets" at bounding box center [107, 79] width 24 height 6
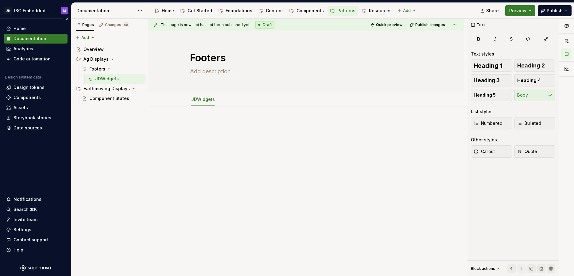
type textarea "*"
